Goal: Transaction & Acquisition: Book appointment/travel/reservation

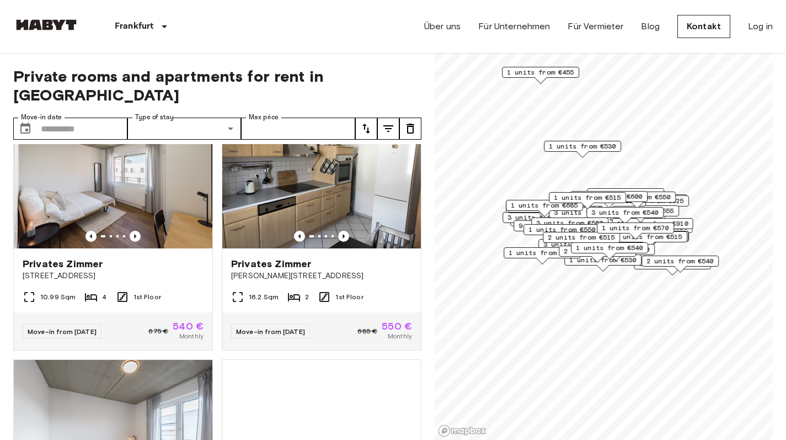
scroll to position [1517, 0]
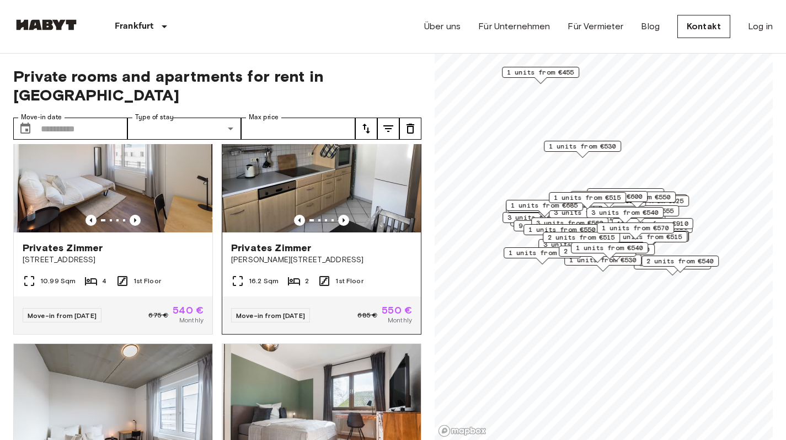
click at [279, 204] on img at bounding box center [321, 166] width 199 height 132
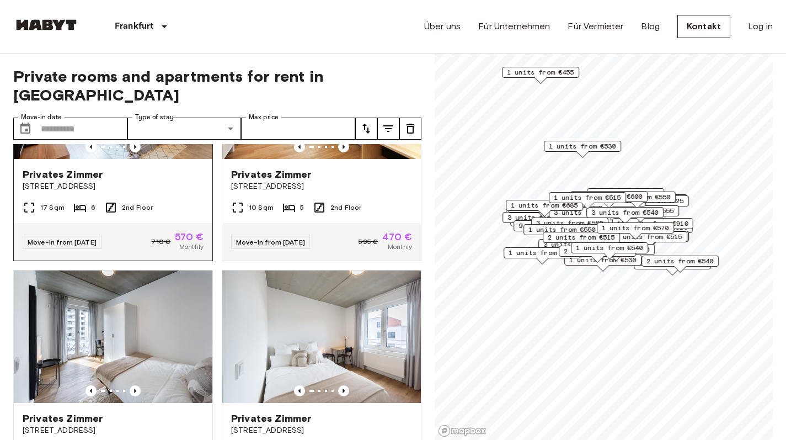
scroll to position [1030, 0]
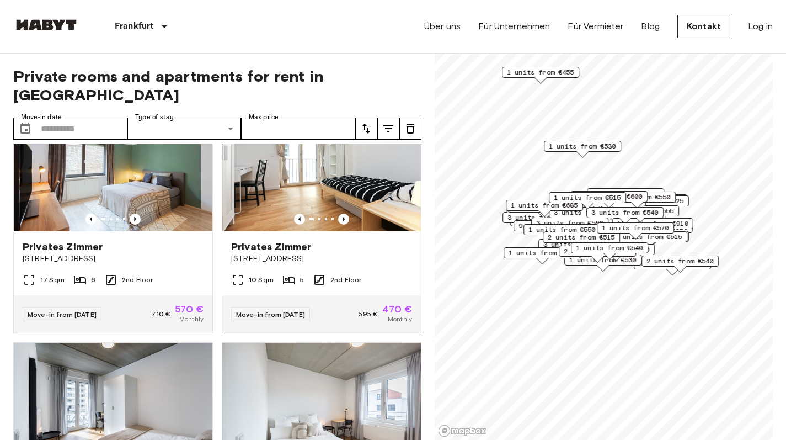
click at [312, 183] on img at bounding box center [321, 165] width 199 height 132
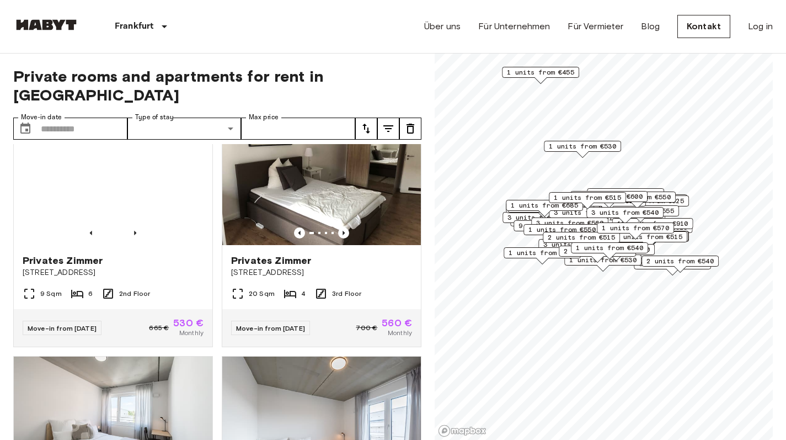
scroll to position [7619, 0]
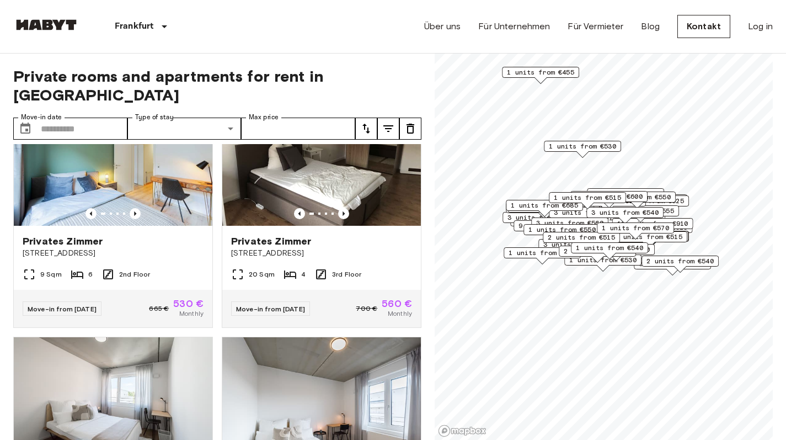
click at [548, 70] on span "1 units from €455" at bounding box center [540, 72] width 67 height 10
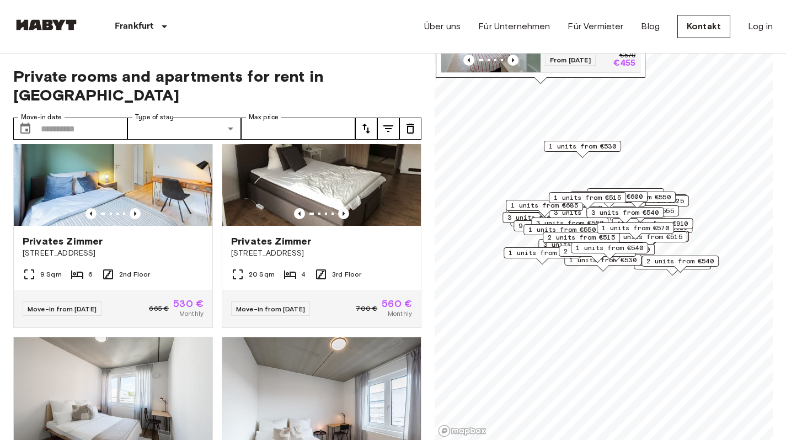
scroll to position [0, 0]
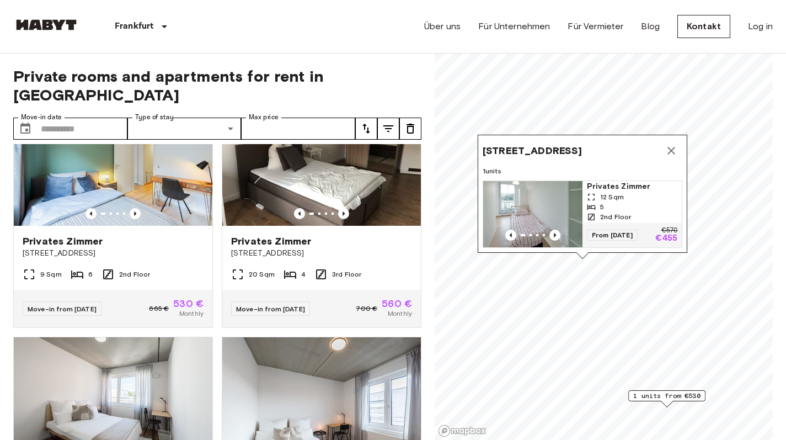
click at [554, 202] on img "Map marker" at bounding box center [532, 214] width 99 height 66
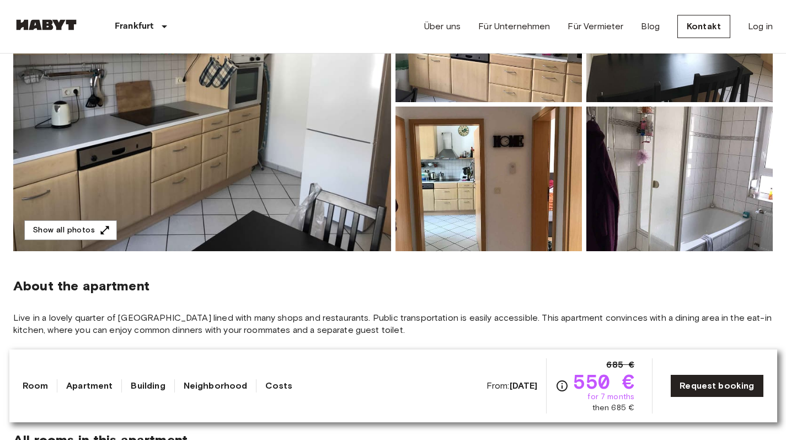
scroll to position [196, 0]
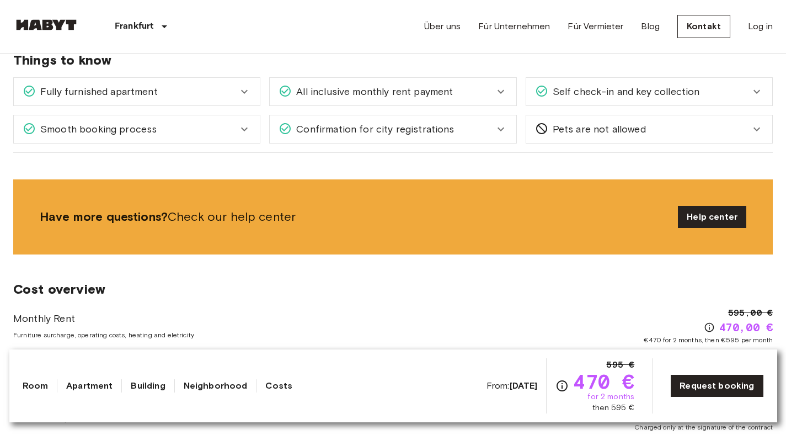
scroll to position [793, 0]
click at [504, 95] on icon at bounding box center [500, 90] width 13 height 13
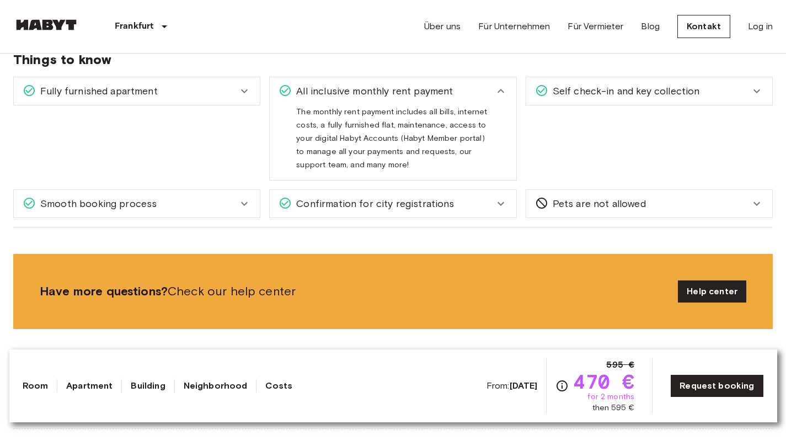
click at [496, 92] on icon at bounding box center [500, 90] width 13 height 13
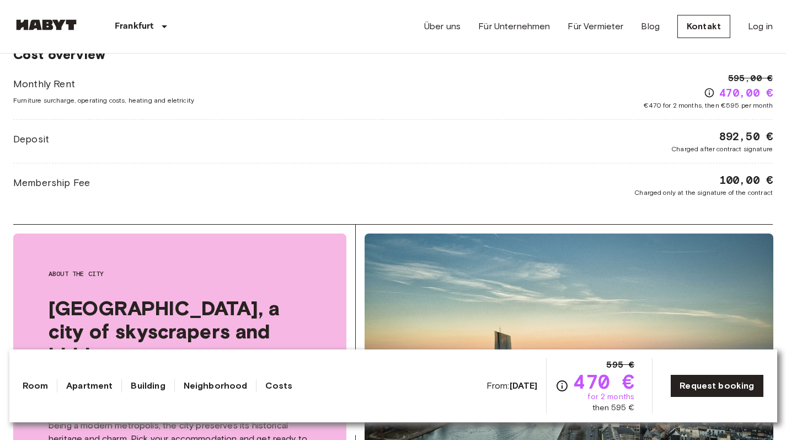
scroll to position [1022, 0]
